Goal: Task Accomplishment & Management: Manage account settings

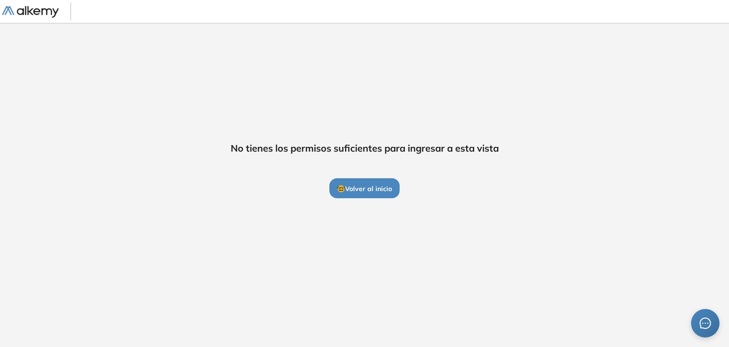
click at [384, 188] on span "🤓 Volver al inicio" at bounding box center [364, 188] width 55 height 9
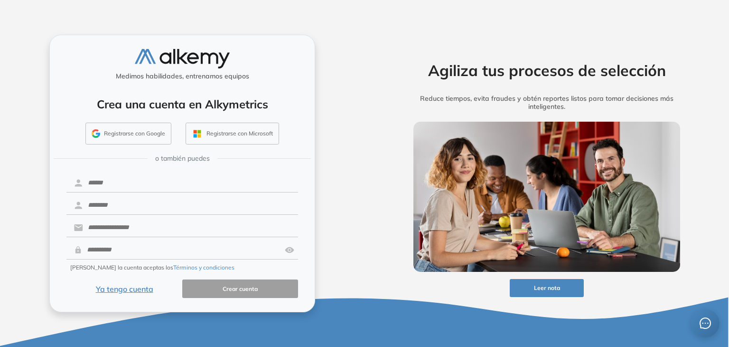
click at [212, 132] on button "Registrarse con Microsoft" at bounding box center [233, 133] width 94 height 22
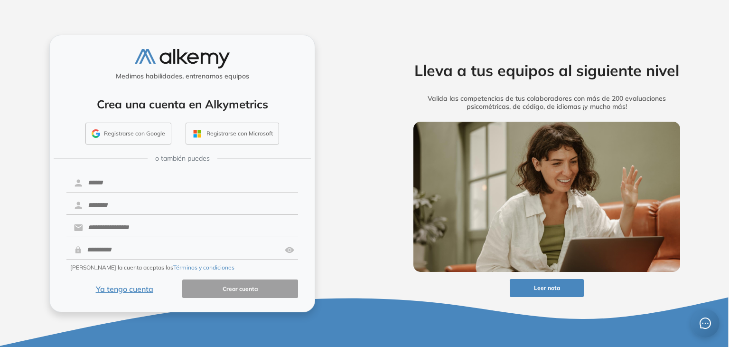
click at [128, 290] on button "Ya tengo cuenta" at bounding box center [124, 288] width 116 height 19
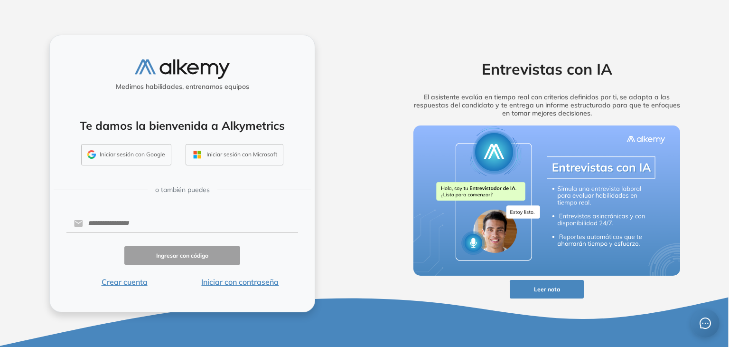
click at [255, 155] on button "Iniciar sesión con Microsoft" at bounding box center [235, 155] width 98 height 22
click at [132, 149] on button "Iniciar sesión con Google" at bounding box center [126, 155] width 90 height 22
click at [144, 156] on button "Iniciar sesión con Google" at bounding box center [126, 155] width 90 height 22
